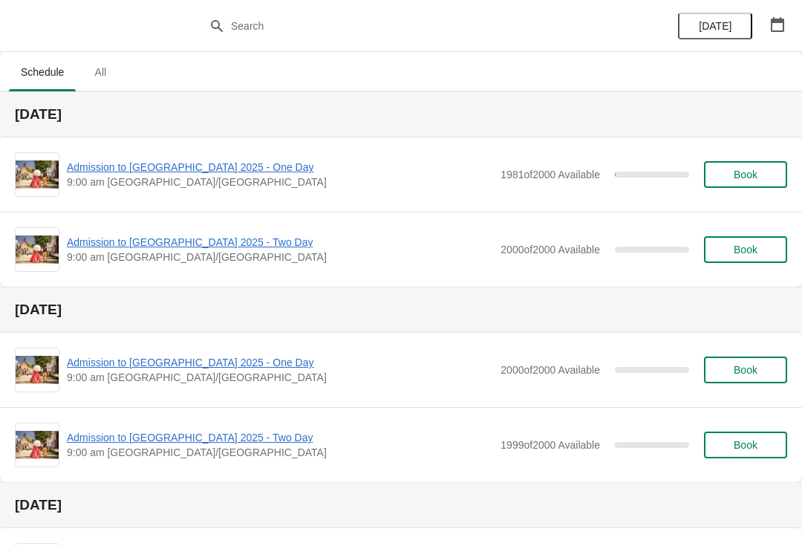
click at [236, 155] on div "Admission to [GEOGRAPHIC_DATA] 2025 - One Day 9:00 am [GEOGRAPHIC_DATA]/[GEOGRA…" at bounding box center [401, 174] width 772 height 45
click at [240, 165] on span "Admission to [GEOGRAPHIC_DATA] 2025 - One Day" at bounding box center [280, 167] width 426 height 15
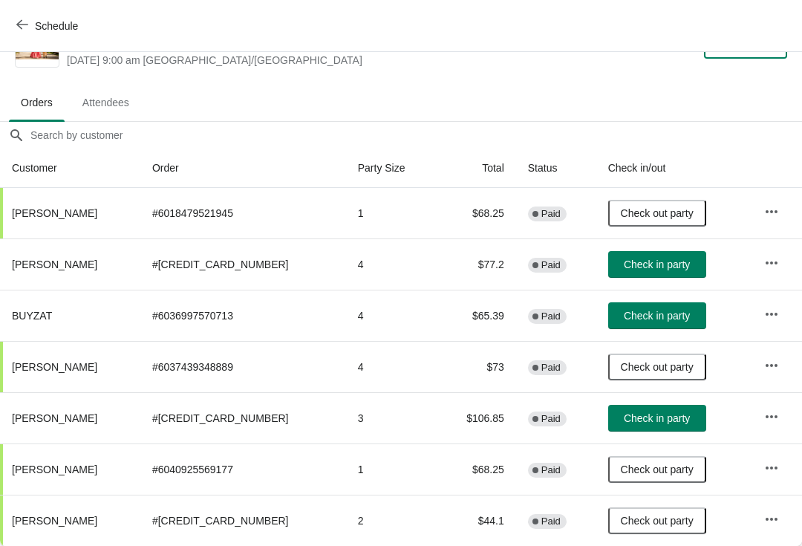
scroll to position [44, 0]
click at [634, 411] on button "Check in party" at bounding box center [657, 418] width 98 height 27
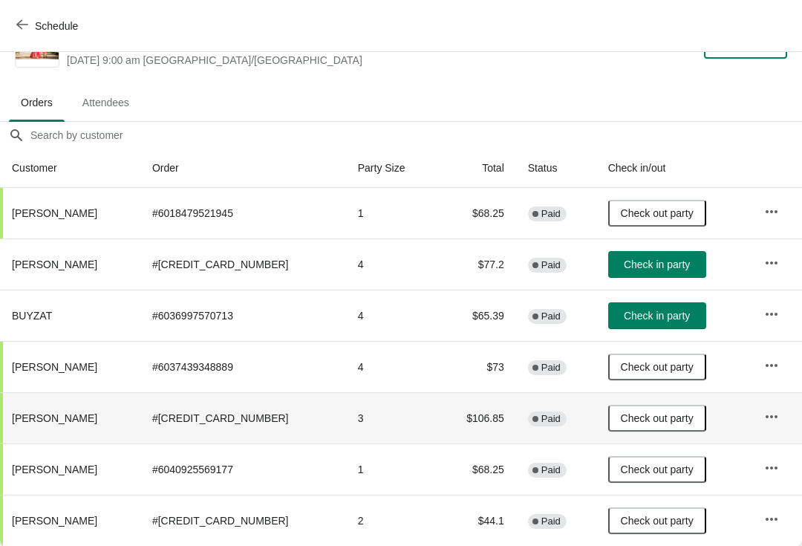
click at [767, 417] on icon "button" at bounding box center [772, 416] width 12 height 3
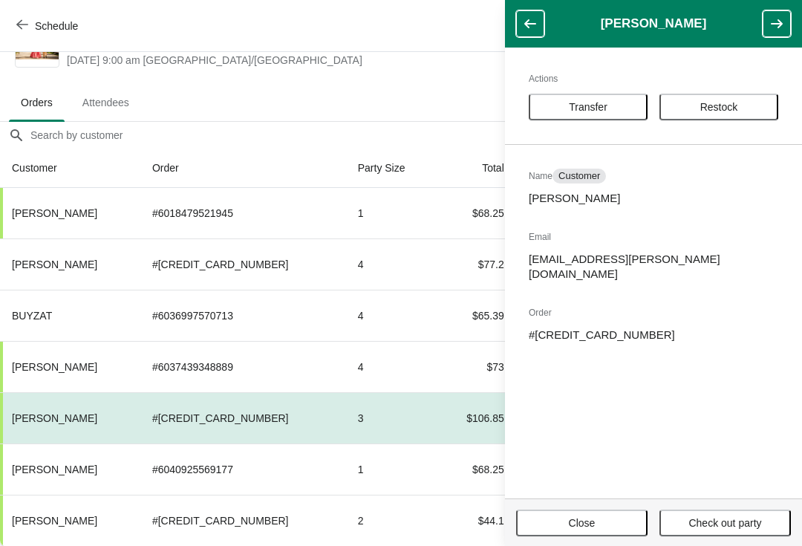
click at [356, 429] on td "3" at bounding box center [391, 417] width 91 height 51
click at [188, 408] on td "# 6040418844825" at bounding box center [243, 417] width 206 height 51
click at [186, 415] on td "# 6040418844825" at bounding box center [243, 417] width 206 height 51
click at [397, 413] on td "3" at bounding box center [391, 417] width 91 height 51
click at [526, 19] on icon "button" at bounding box center [530, 23] width 15 height 15
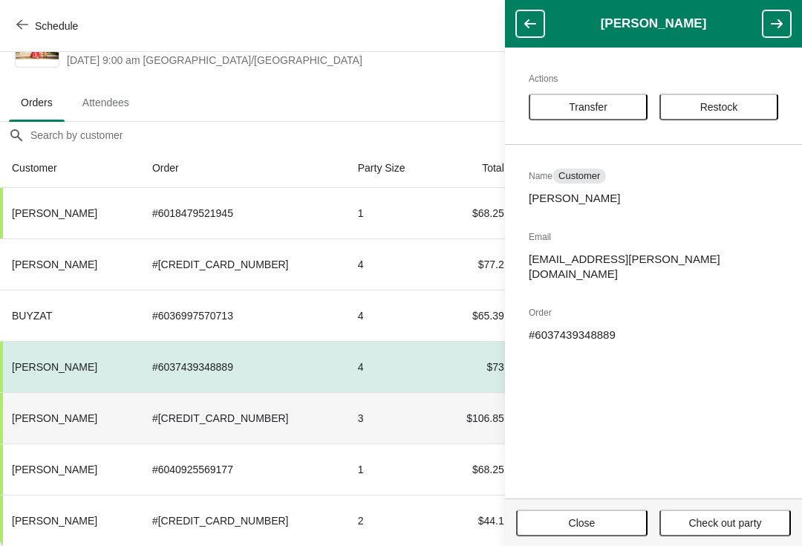
click at [437, 420] on td "$106.85" at bounding box center [476, 417] width 79 height 51
click at [580, 509] on button "Close" at bounding box center [581, 522] width 131 height 27
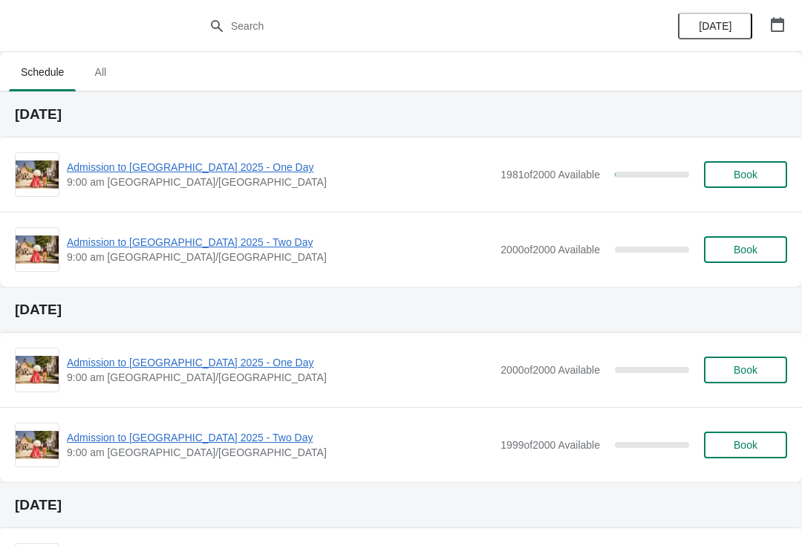
click at [220, 160] on span "Admission to [GEOGRAPHIC_DATA] 2025 - One Day" at bounding box center [280, 167] width 426 height 15
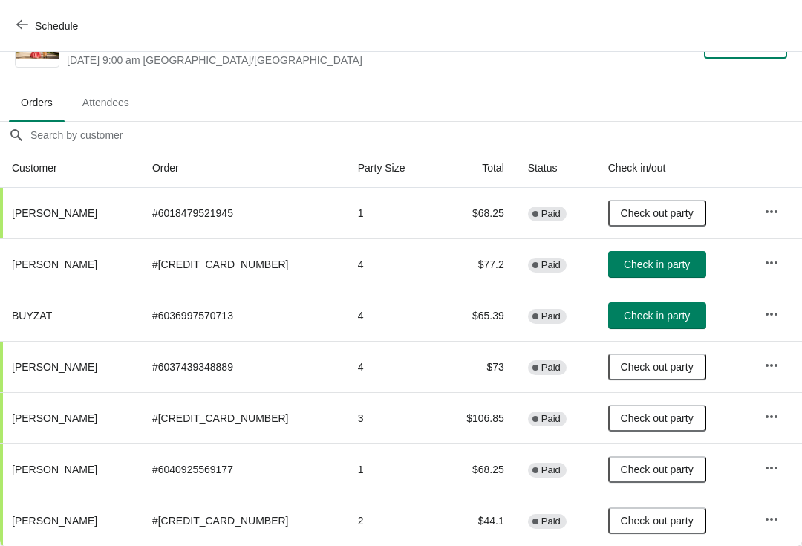
scroll to position [44, 0]
click at [653, 305] on button "Check in party" at bounding box center [657, 315] width 98 height 27
